Goal: Task Accomplishment & Management: Manage account settings

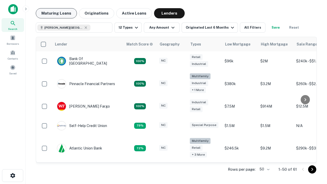
click at [56, 13] on button "Maturing Loans" at bounding box center [56, 13] width 41 height 10
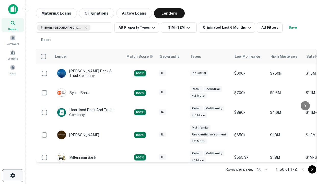
click at [13, 176] on icon "button" at bounding box center [13, 176] width 6 height 6
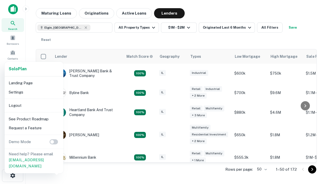
click at [34, 105] on li "Logout" at bounding box center [34, 105] width 55 height 9
